Goal: Transaction & Acquisition: Purchase product/service

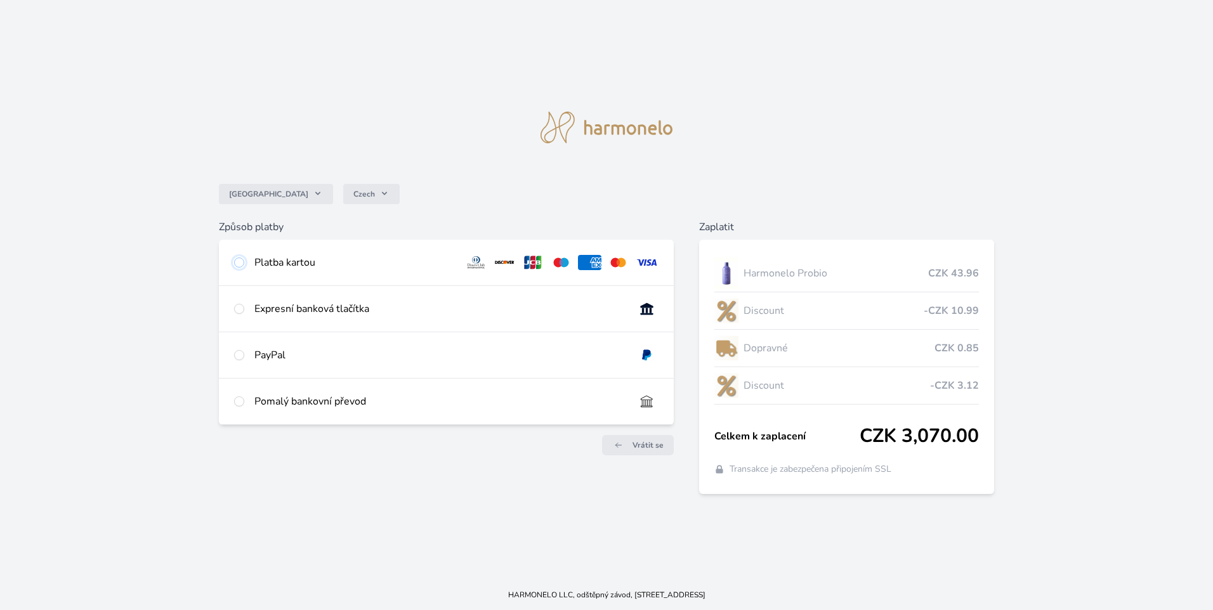
click at [236, 264] on input "radio" at bounding box center [239, 263] width 10 height 10
radio input "true"
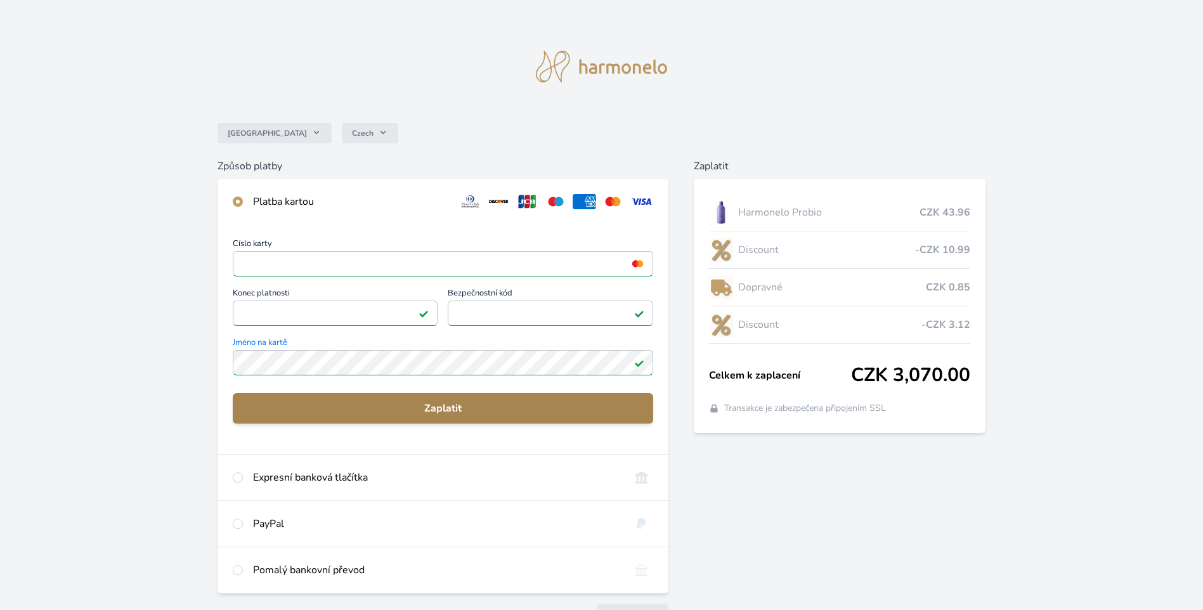
click at [447, 404] on span "Zaplatit" at bounding box center [443, 408] width 400 height 15
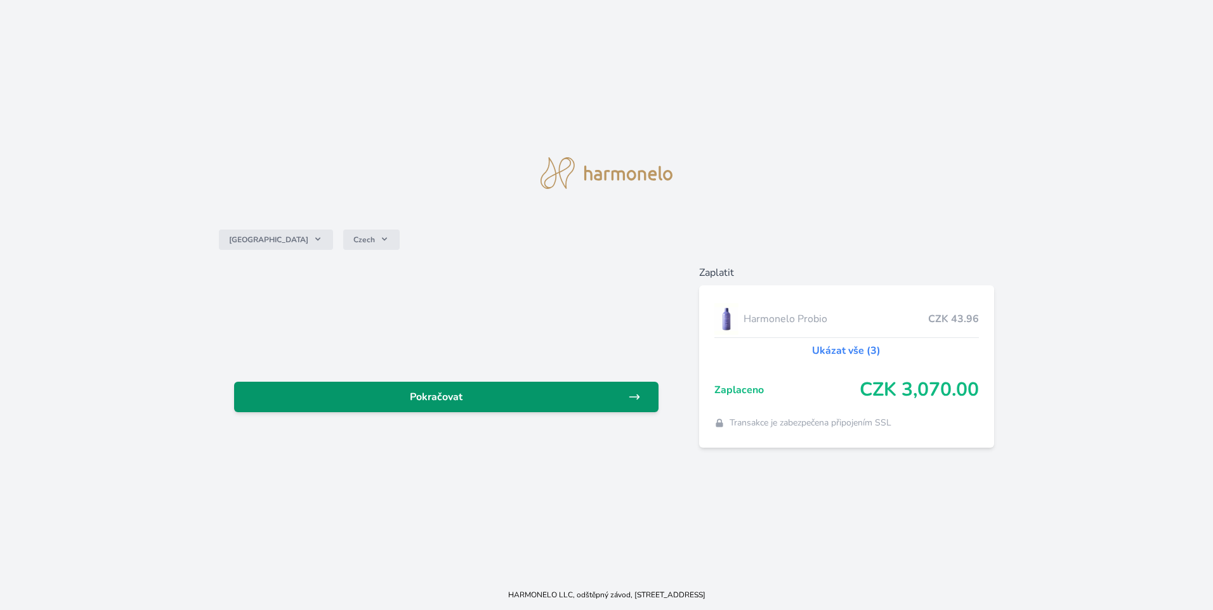
click at [447, 398] on span "Pokračovat" at bounding box center [436, 396] width 384 height 15
